Goal: Entertainment & Leisure: Consume media (video, audio)

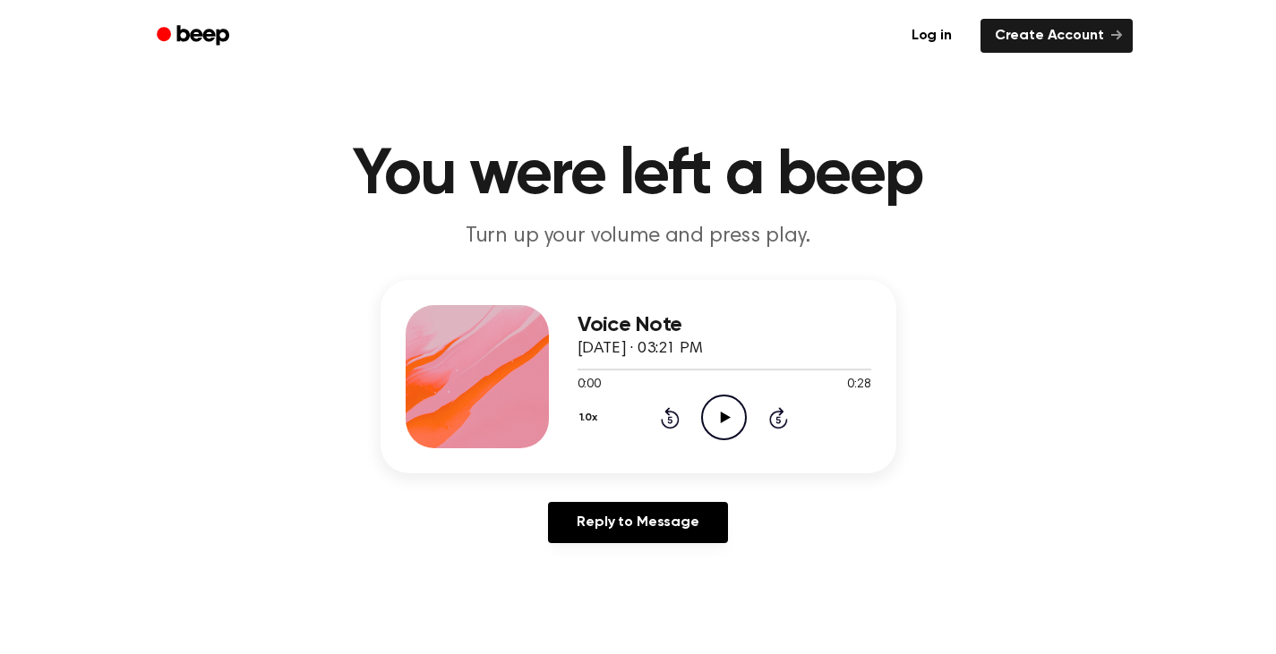
click at [731, 416] on icon "Play Audio" at bounding box center [724, 418] width 46 height 46
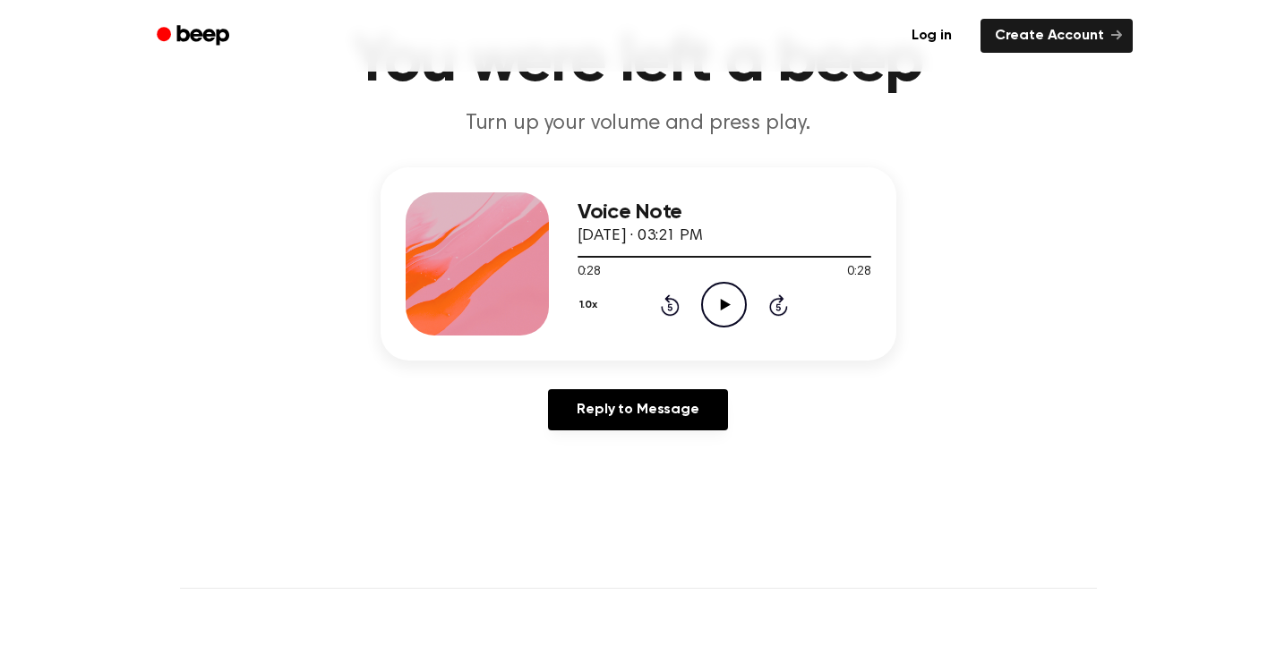
scroll to position [115, 0]
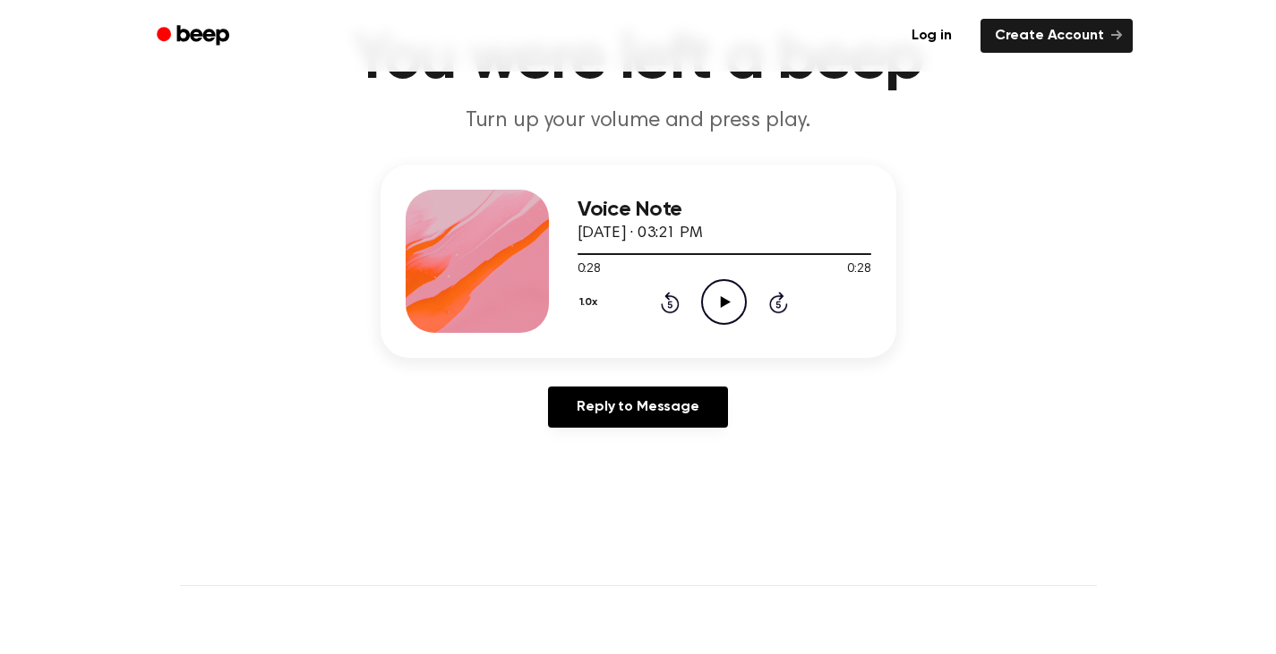
click at [721, 316] on icon "Play Audio" at bounding box center [724, 302] width 46 height 46
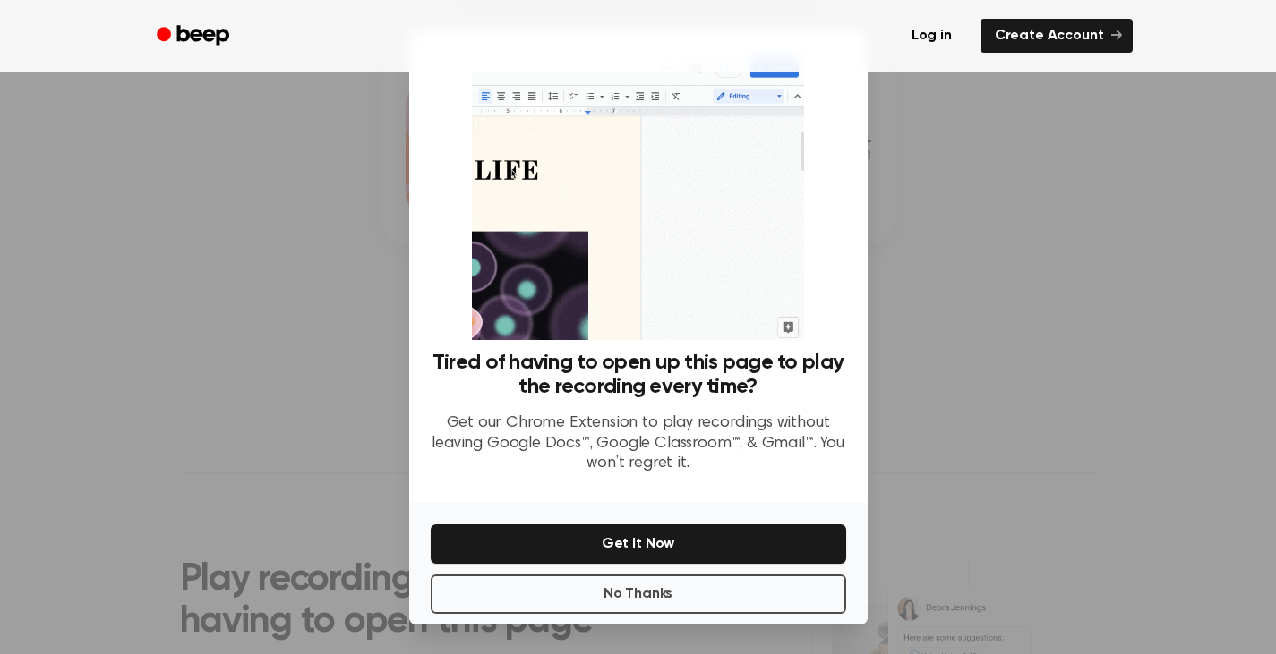
scroll to position [227, 0]
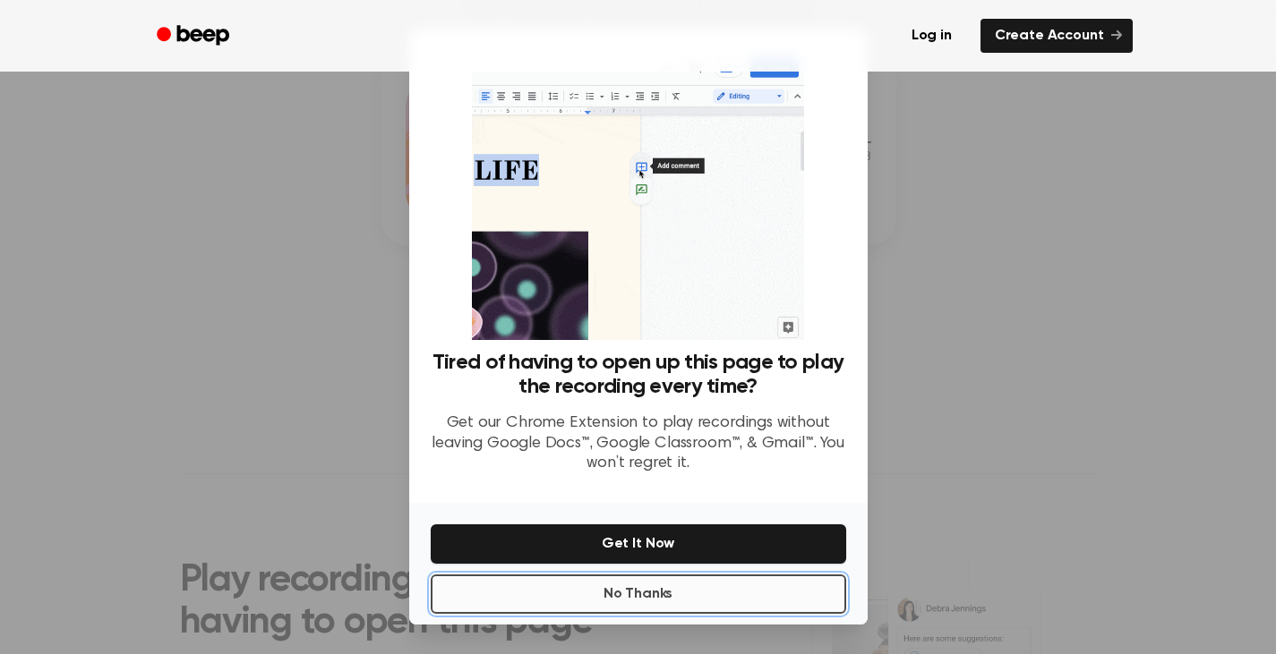
click at [669, 602] on button "No Thanks" at bounding box center [638, 594] width 415 height 39
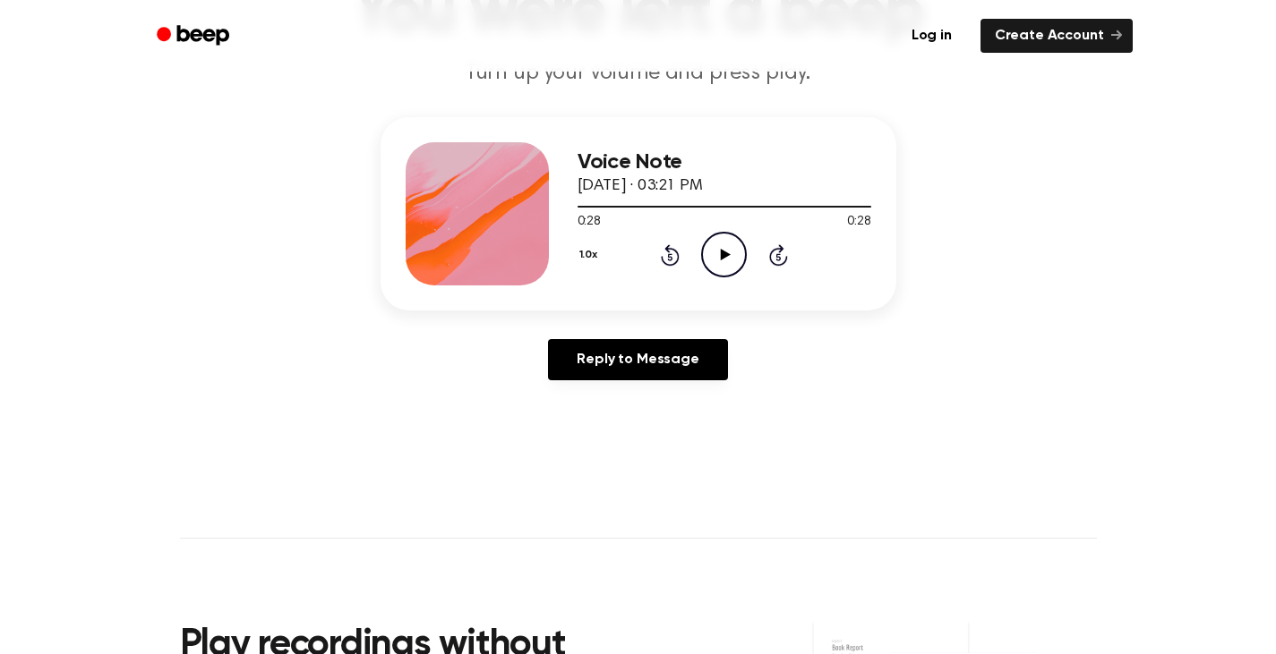
scroll to position [153, 0]
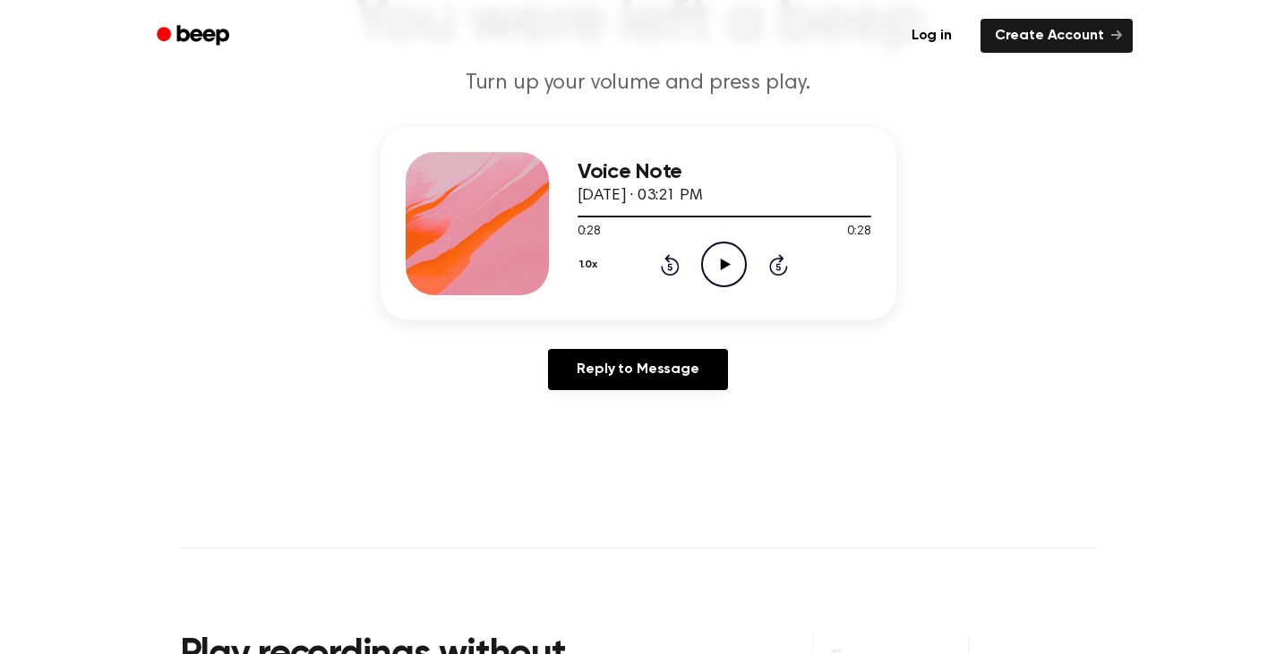
click at [711, 257] on icon "Play Audio" at bounding box center [724, 265] width 46 height 46
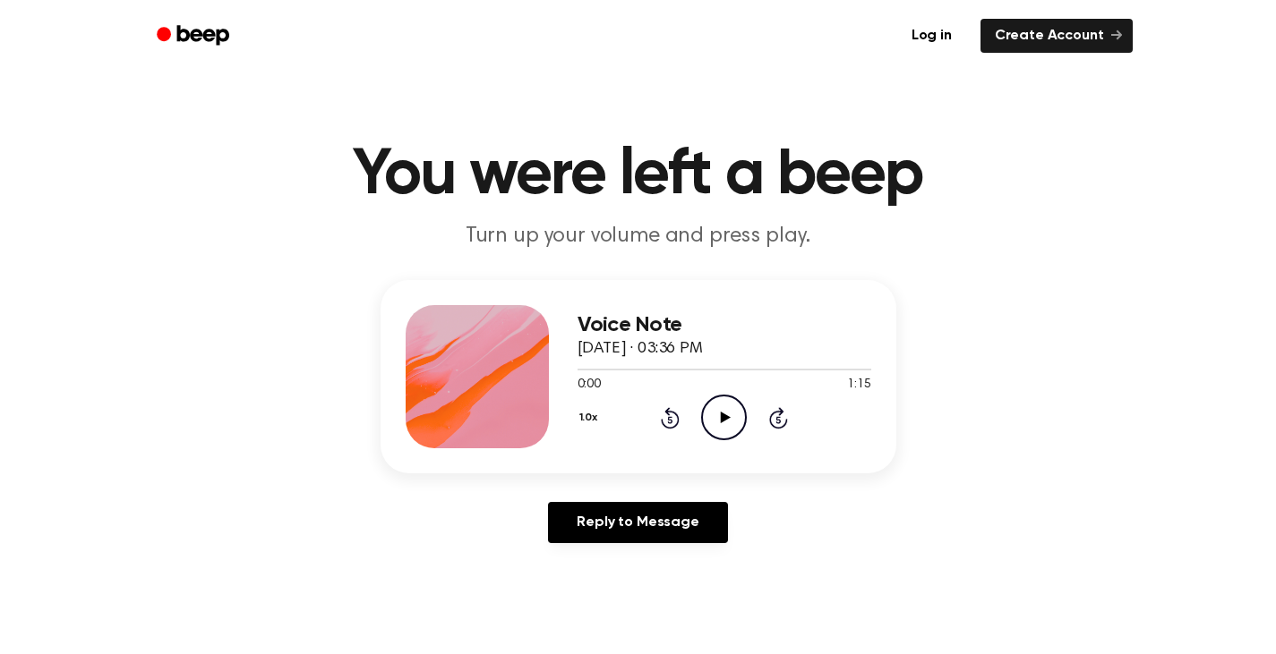
click at [720, 415] on icon "Play Audio" at bounding box center [724, 418] width 46 height 46
